Goal: Task Accomplishment & Management: Complete application form

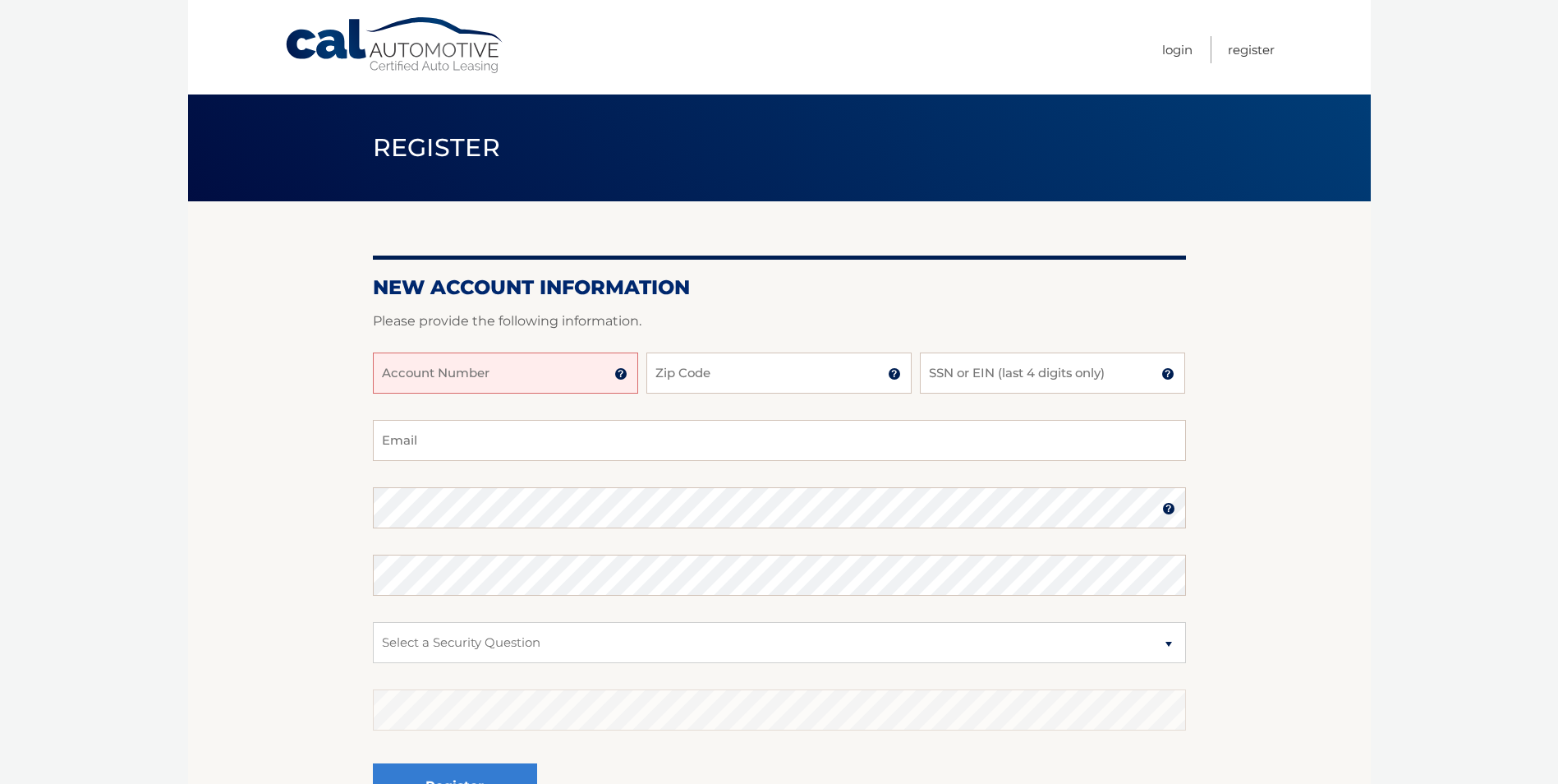
click at [574, 372] on input "Account Number" at bounding box center [506, 372] width 265 height 41
type input "44455986078"
click at [723, 360] on input "Zip Code" at bounding box center [779, 372] width 265 height 41
type input "14580"
type input "1859"
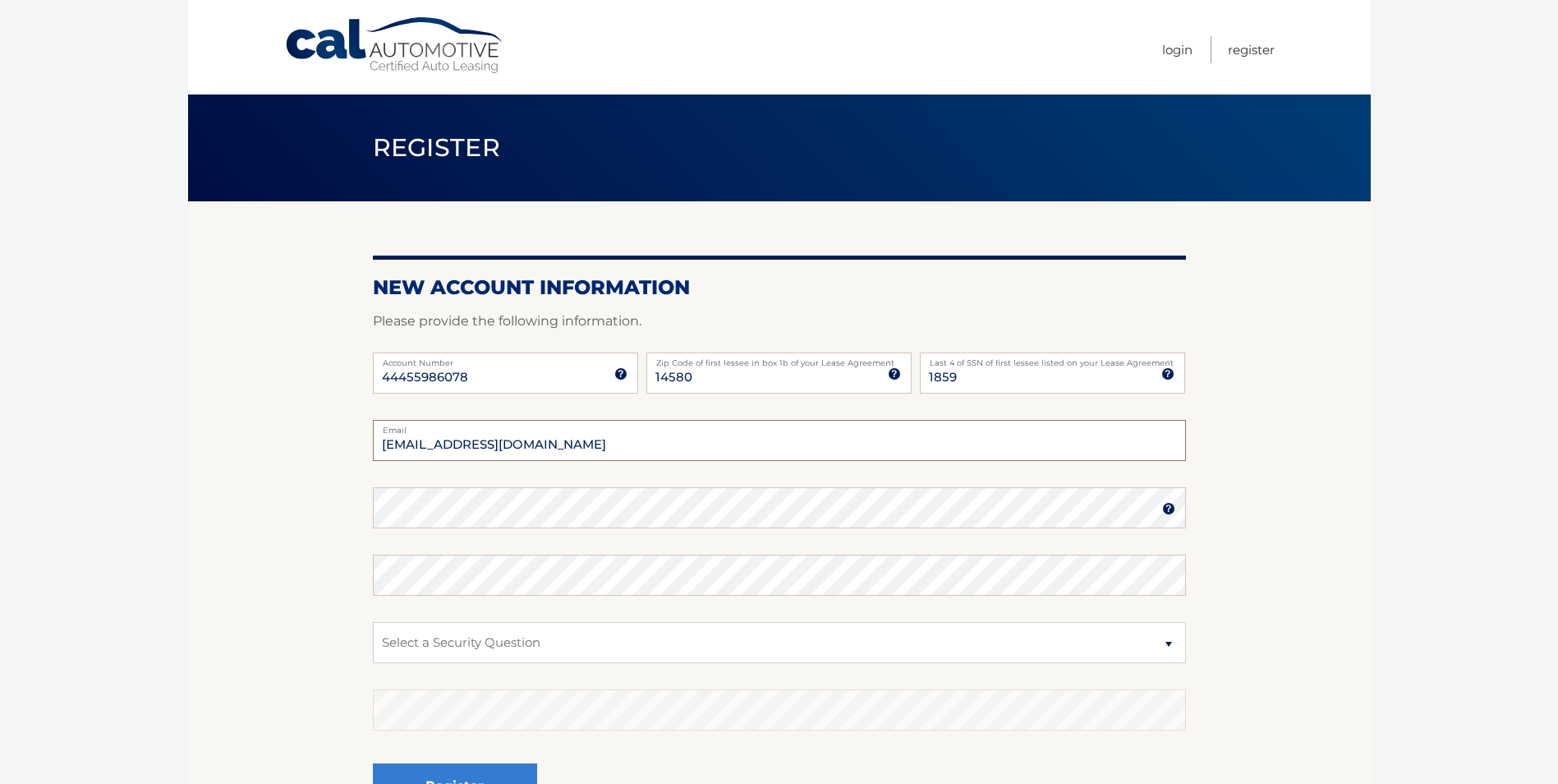
type input "[EMAIL_ADDRESS][DOMAIN_NAME]"
click at [564, 641] on select "Select a Security Question What was the name of your elementary school? What is…" at bounding box center [779, 642] width 813 height 41
select select "3"
click at [373, 622] on select "Select a Security Question What was the name of your elementary school? What is…" at bounding box center [779, 642] width 813 height 41
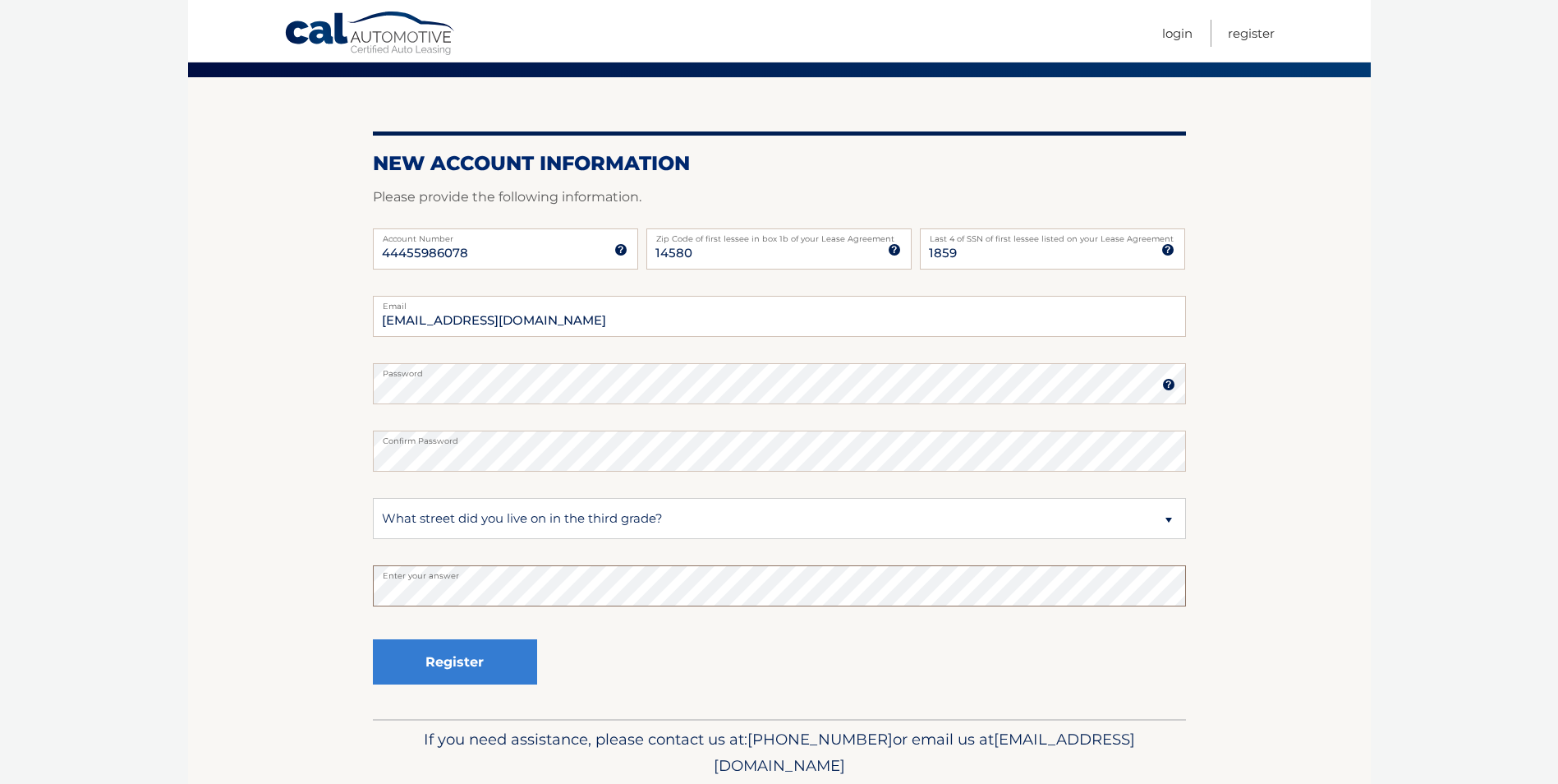
scroll to position [165, 0]
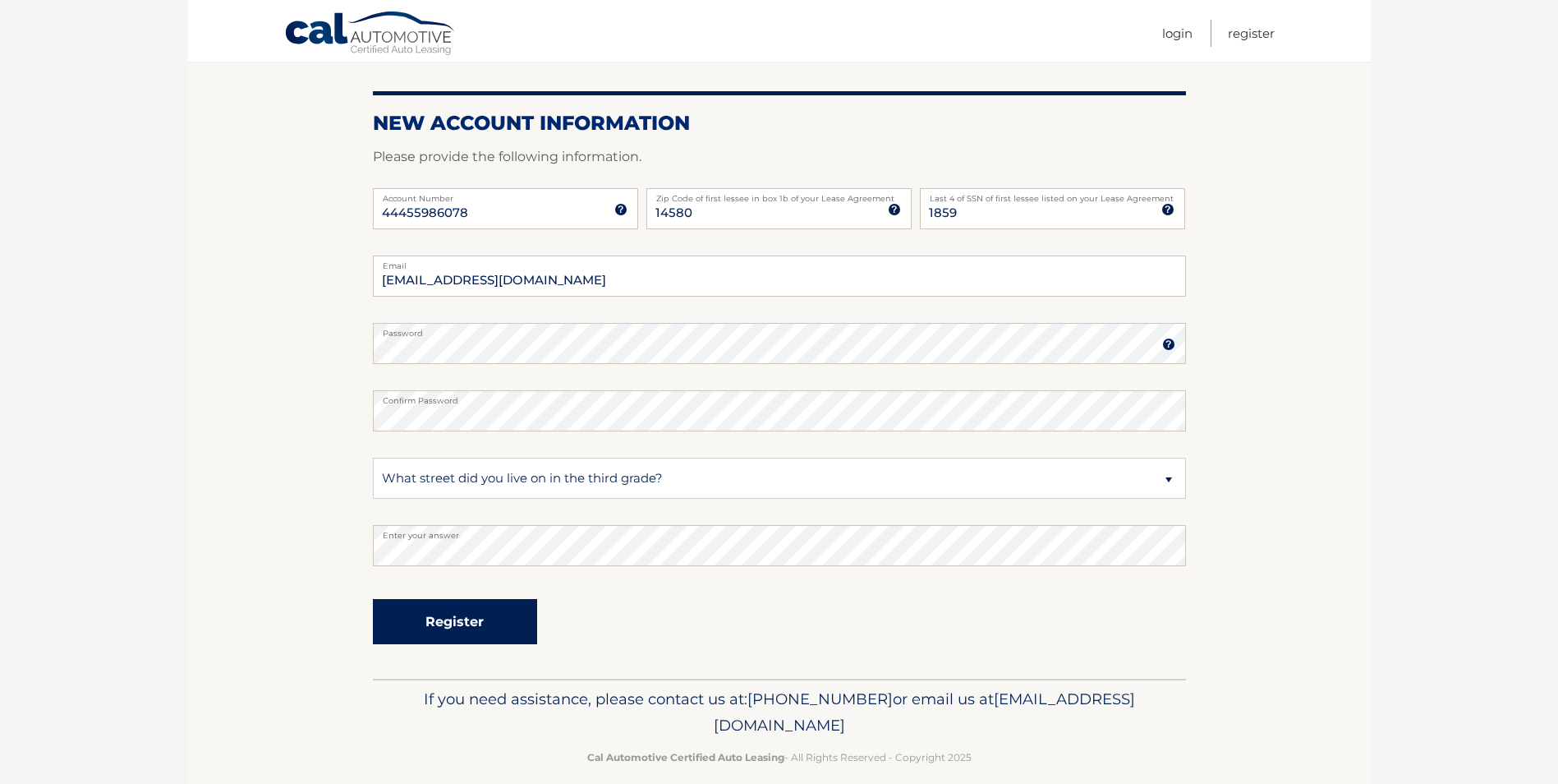
click at [457, 617] on button "Register" at bounding box center [456, 621] width 165 height 45
